Goal: Task Accomplishment & Management: Use online tool/utility

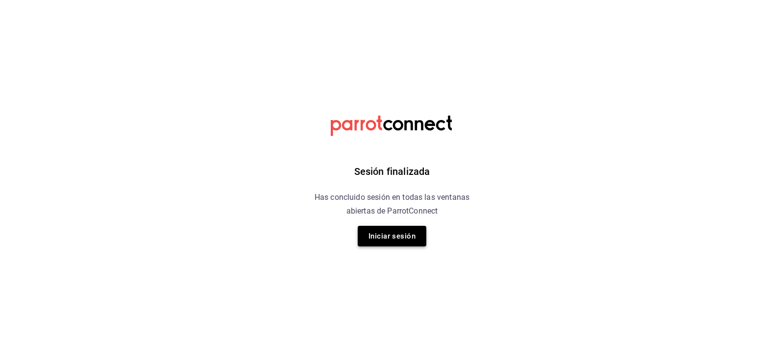
click at [410, 240] on button "Iniciar sesión" at bounding box center [392, 236] width 69 height 21
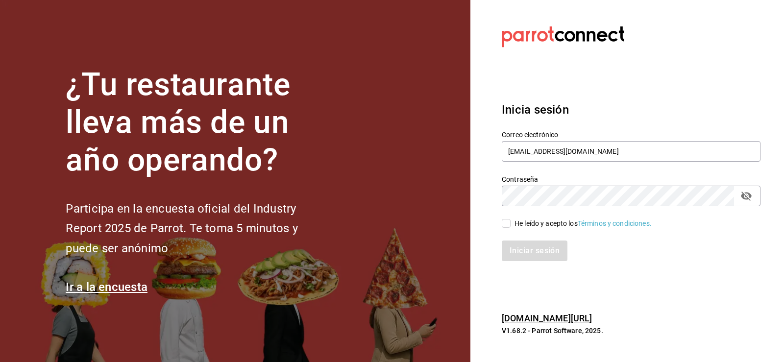
click at [507, 225] on input "He leído y acepto los Términos y condiciones." at bounding box center [506, 223] width 9 height 9
checkbox input "true"
click at [507, 246] on button "Iniciar sesión" at bounding box center [535, 251] width 67 height 21
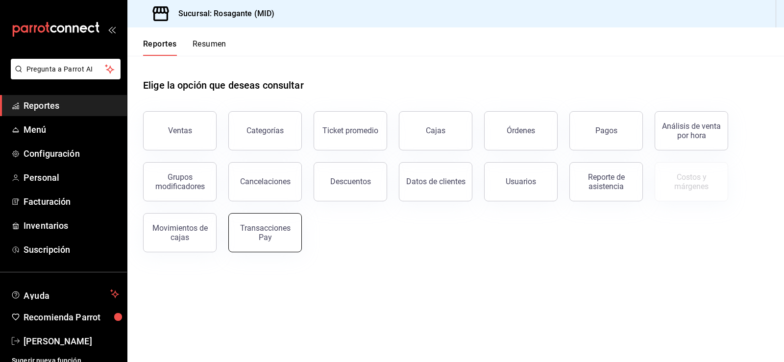
click at [263, 243] on button "Transacciones Pay" at bounding box center [265, 232] width 74 height 39
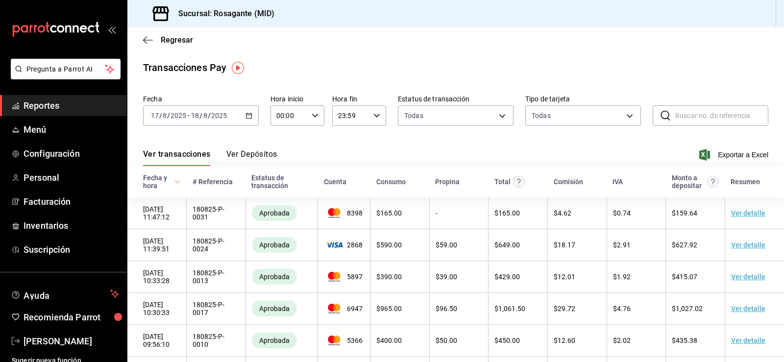
click at [248, 116] on icon "button" at bounding box center [248, 115] width 7 height 7
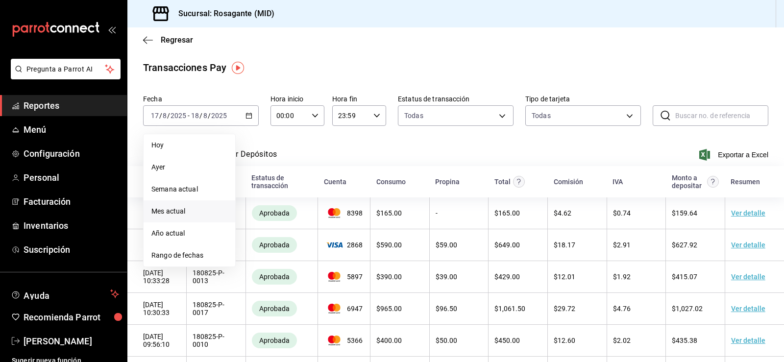
click at [187, 213] on span "Mes actual" at bounding box center [189, 211] width 76 height 10
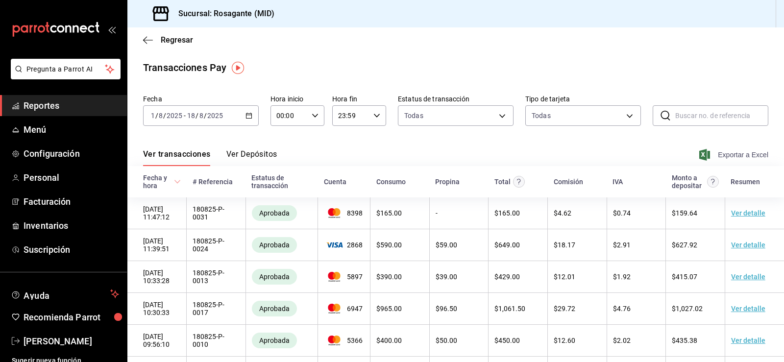
click at [725, 154] on span "Exportar a Excel" at bounding box center [734, 155] width 67 height 12
click at [53, 109] on span "Reportes" at bounding box center [72, 105] width 96 height 13
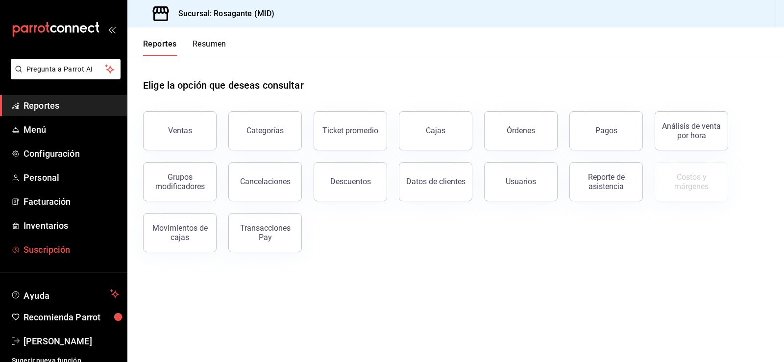
click at [50, 251] on span "Suscripción" at bounding box center [72, 249] width 96 height 13
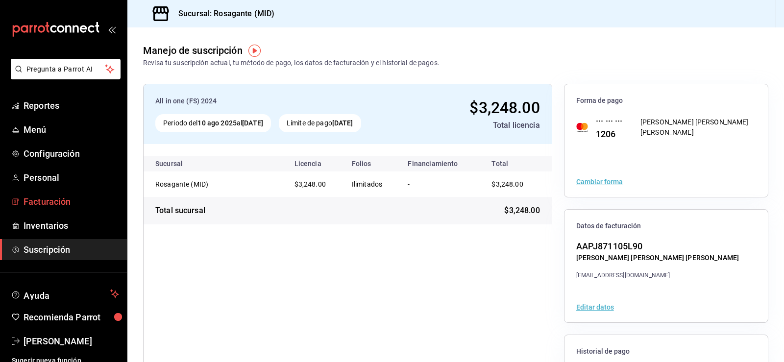
click at [56, 204] on span "Facturación" at bounding box center [72, 201] width 96 height 13
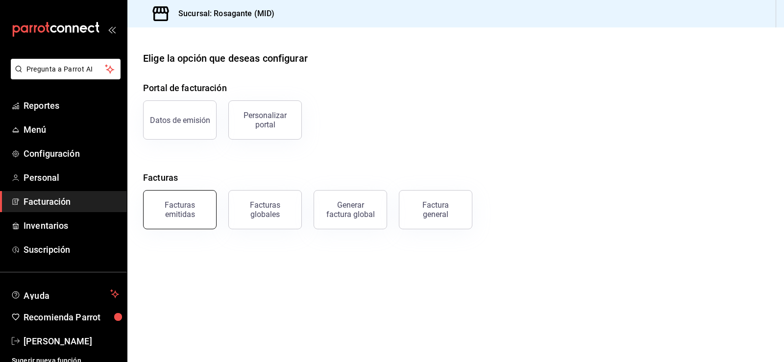
click at [189, 212] on div "Facturas emitidas" at bounding box center [179, 209] width 61 height 19
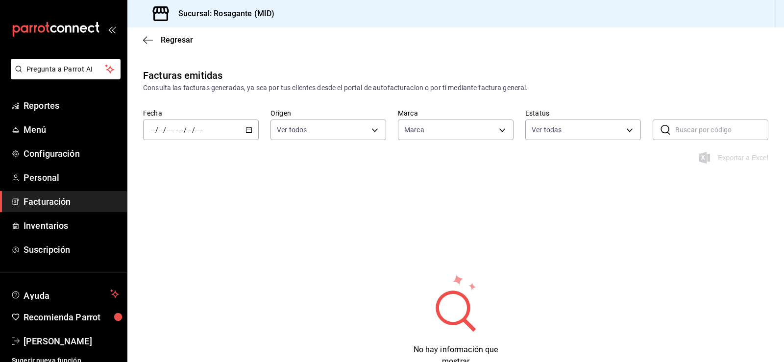
type input "917bcdc4-3ddc-4910-aea4-696ee6d71abf"
click at [243, 130] on div "/ / - / /" at bounding box center [201, 130] width 116 height 21
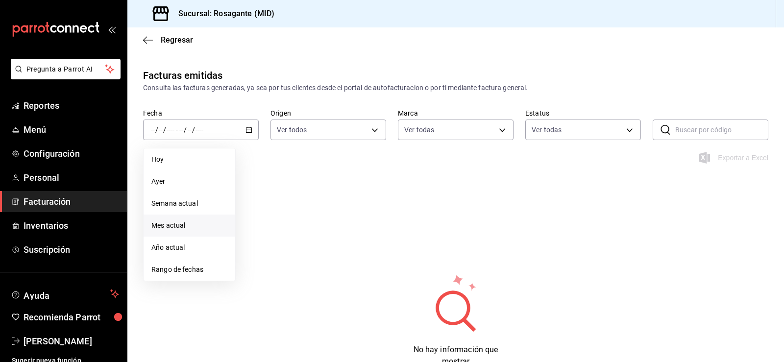
click at [173, 225] on span "Mes actual" at bounding box center [189, 226] width 76 height 10
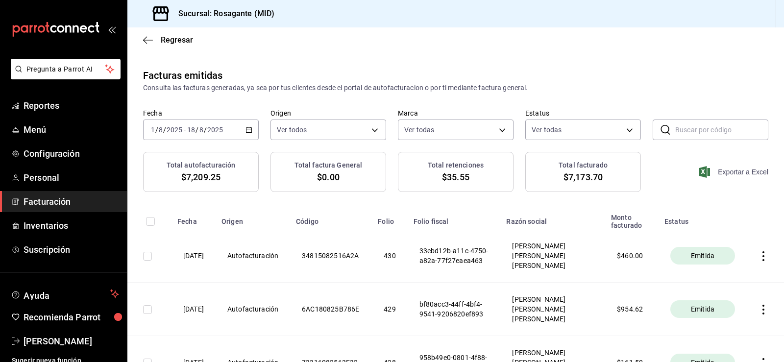
click at [729, 169] on span "Exportar a Excel" at bounding box center [734, 172] width 67 height 12
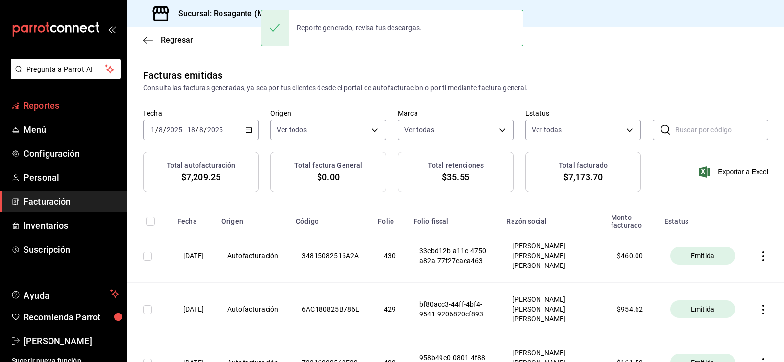
click at [63, 107] on span "Reportes" at bounding box center [72, 105] width 96 height 13
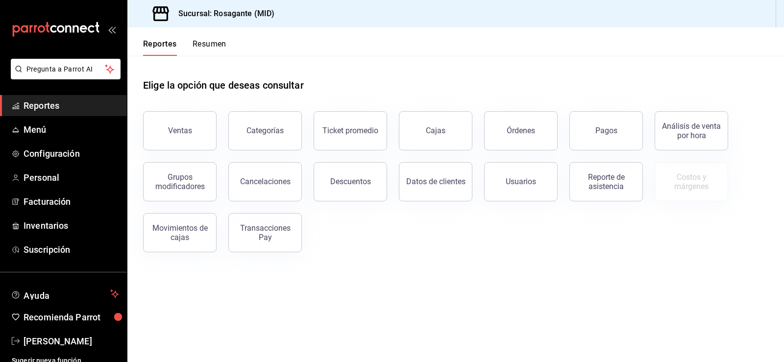
click at [542, 64] on div "Elige la opción que deseas consultar" at bounding box center [455, 78] width 625 height 44
